Goal: Entertainment & Leisure: Consume media (video, audio)

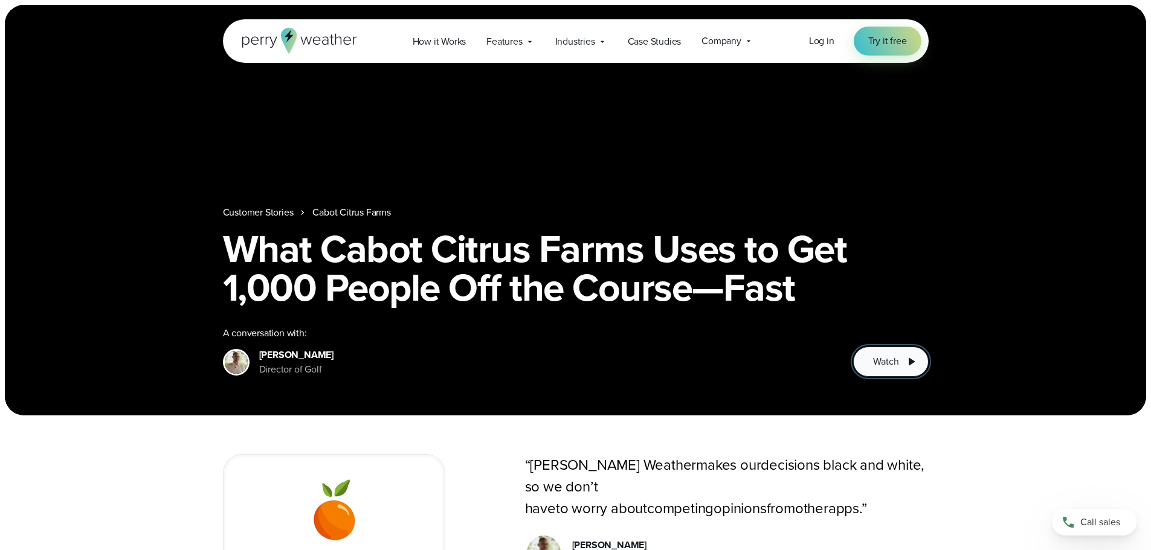
click at [881, 353] on button "Watch" at bounding box center [890, 362] width 75 height 30
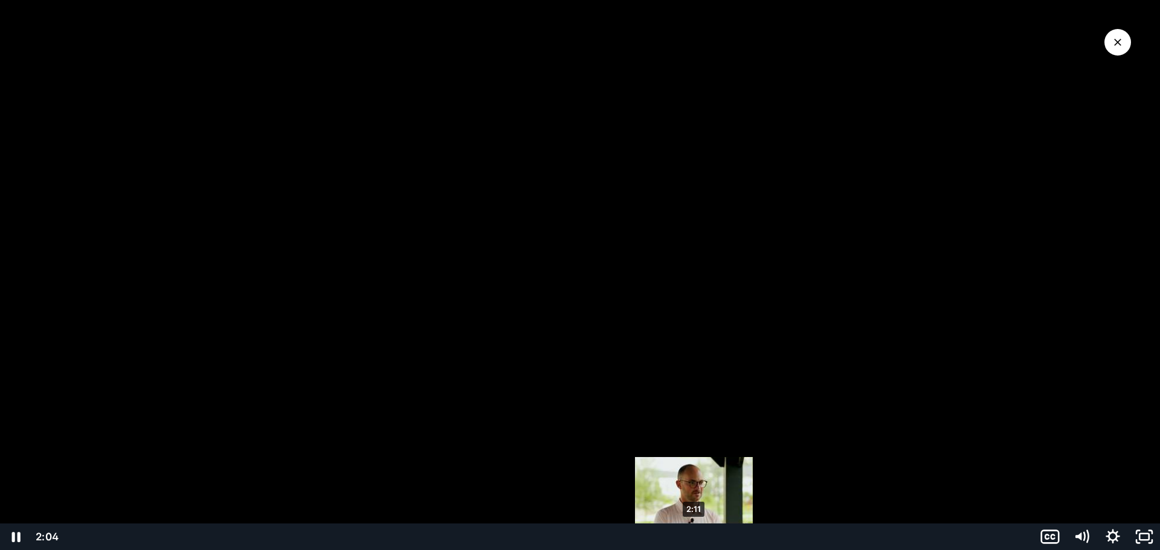
click at [694, 535] on div "2:11" at bounding box center [547, 537] width 958 height 27
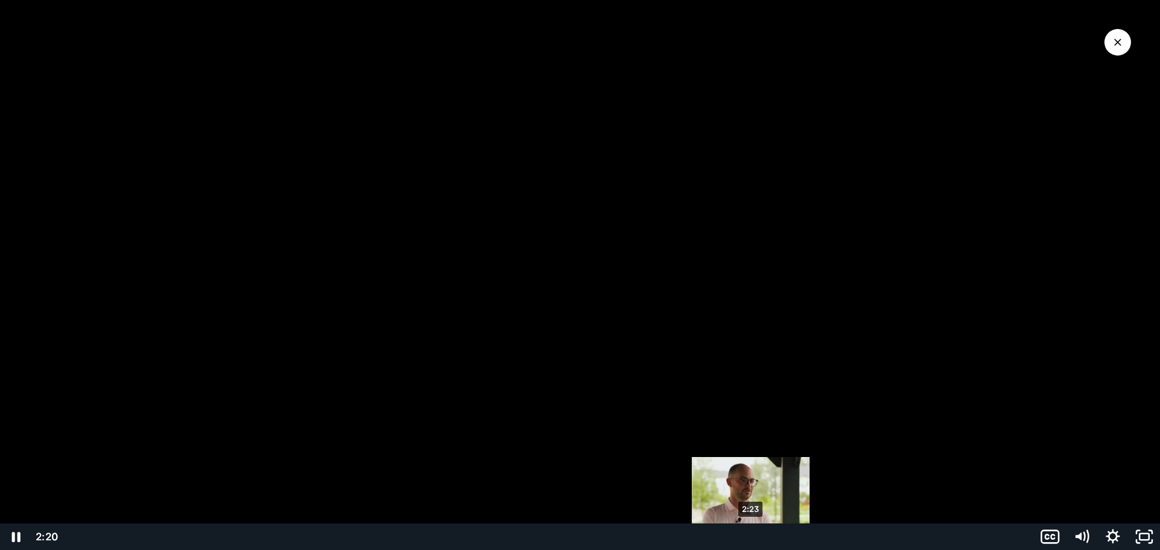
click at [751, 541] on div "2:23" at bounding box center [547, 537] width 958 height 27
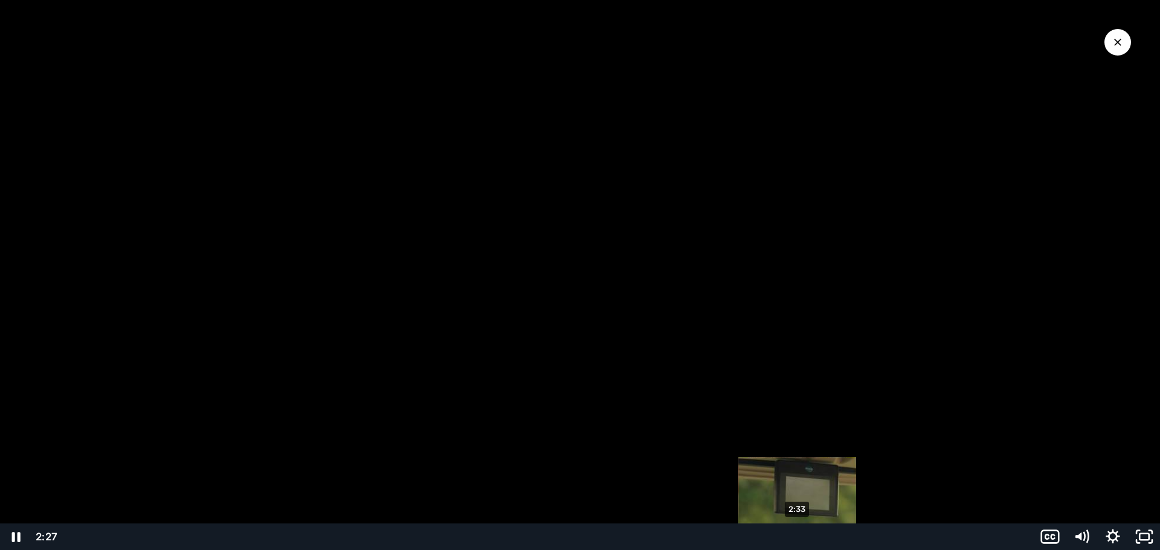
click at [797, 536] on div "2:33" at bounding box center [547, 537] width 958 height 27
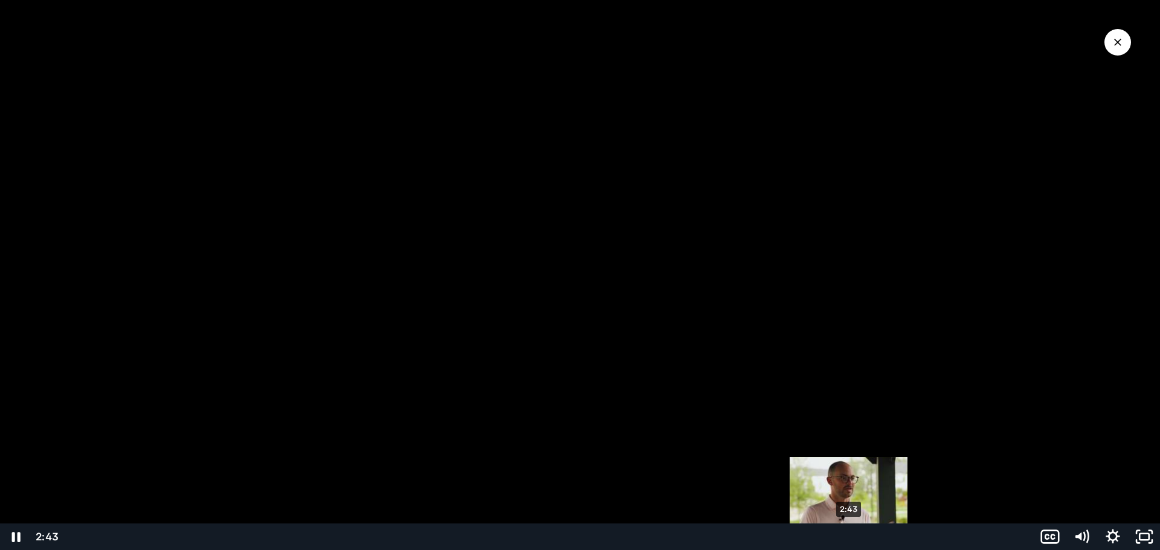
click at [849, 538] on div "2:43" at bounding box center [547, 537] width 958 height 27
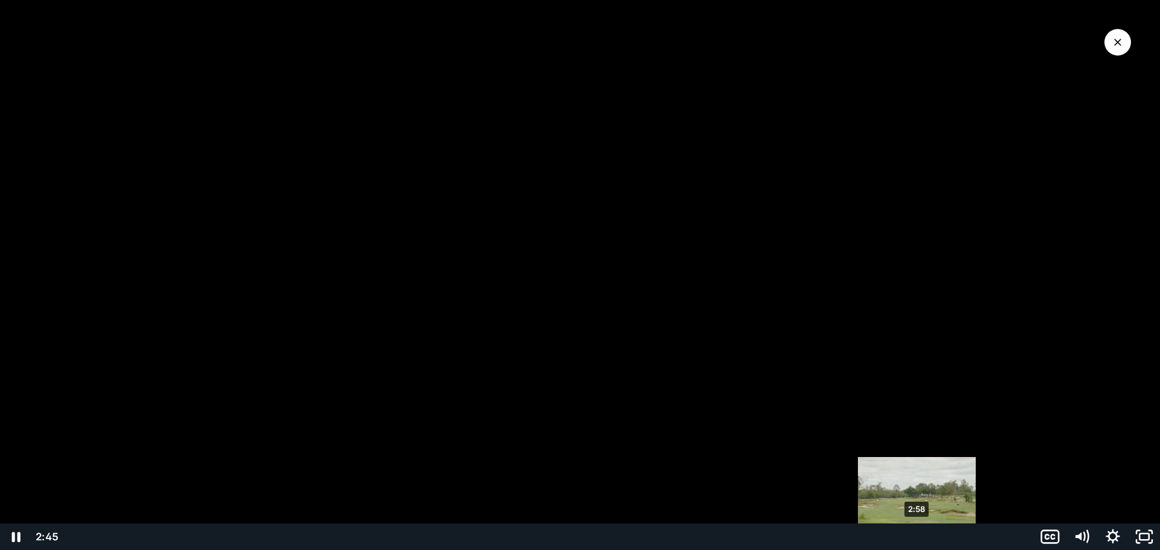
click at [917, 538] on div "2:58" at bounding box center [547, 537] width 958 height 27
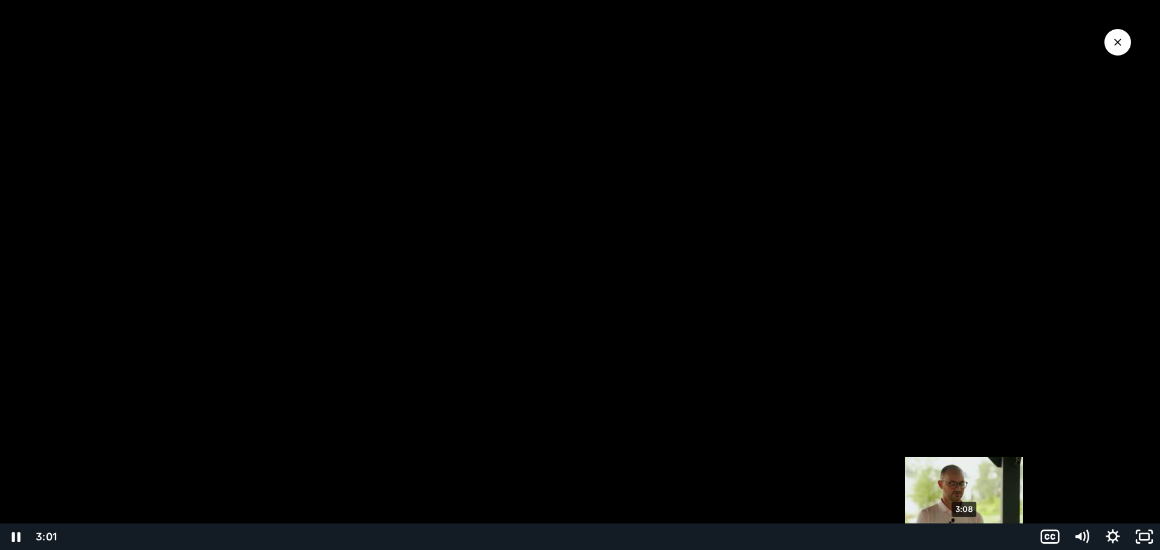
click at [964, 538] on div "3:08" at bounding box center [547, 537] width 958 height 27
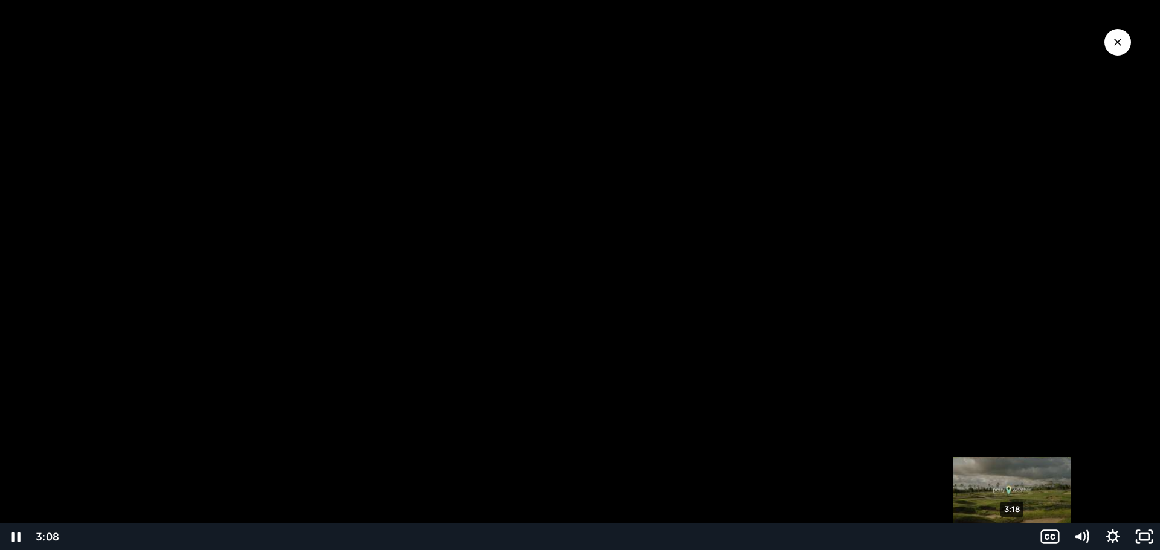
click at [1010, 538] on div "3:18" at bounding box center [547, 537] width 958 height 27
